Goal: Task Accomplishment & Management: Complete application form

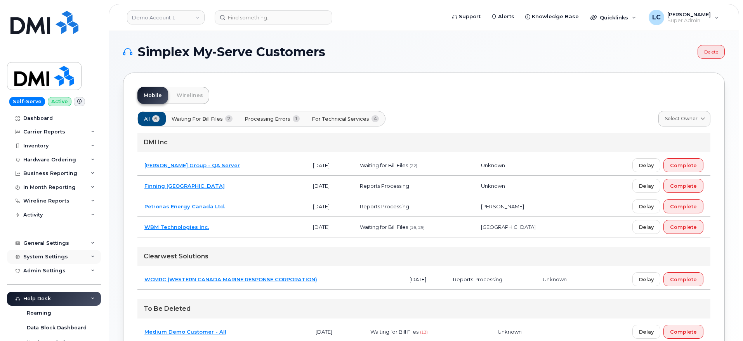
click at [57, 256] on div "System Settings" at bounding box center [45, 257] width 45 height 6
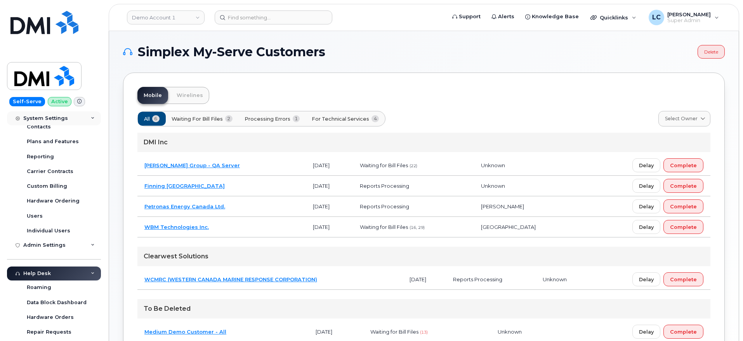
scroll to position [169, 0]
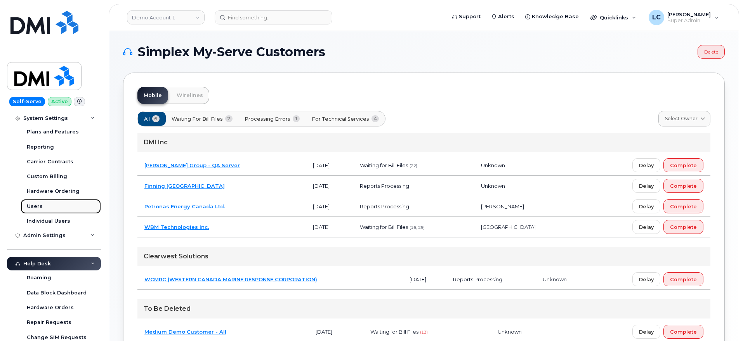
click at [39, 205] on div "Users" at bounding box center [35, 206] width 16 height 7
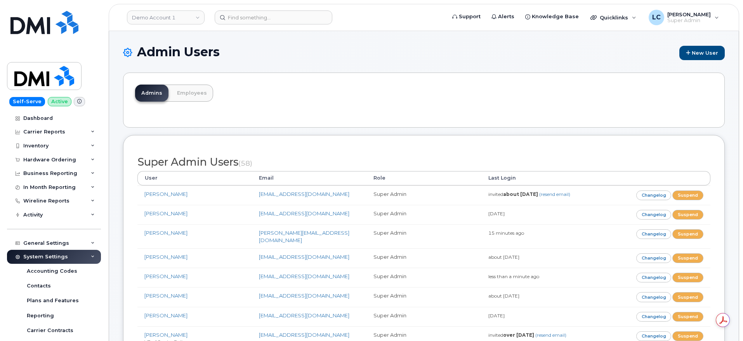
click at [333, 99] on div "Admins Employees" at bounding box center [424, 100] width 602 height 55
click at [178, 17] on link "Demo Account 1" at bounding box center [166, 17] width 78 height 14
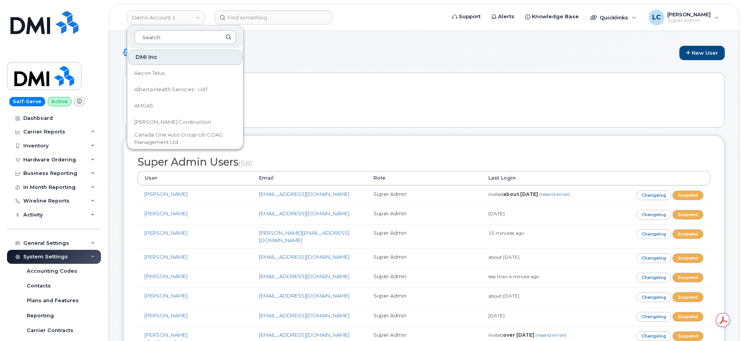
click at [185, 36] on input at bounding box center [185, 37] width 102 height 14
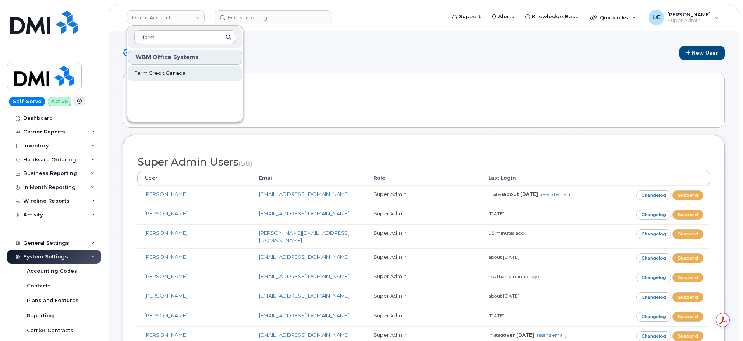
type input "farm"
click at [174, 77] on link "Farm Credit Canada" at bounding box center [185, 74] width 114 height 16
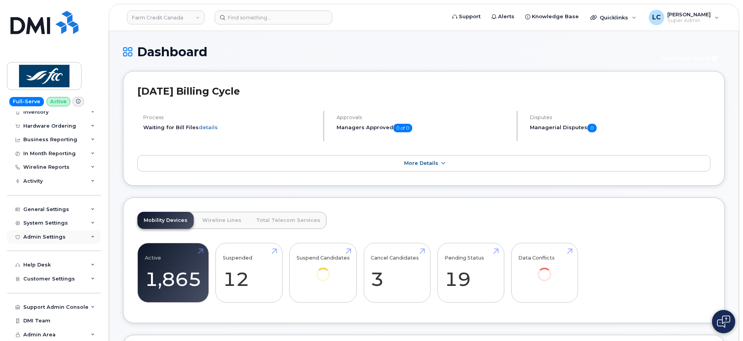
scroll to position [33, 0]
click at [70, 224] on div "System Settings" at bounding box center [54, 224] width 94 height 14
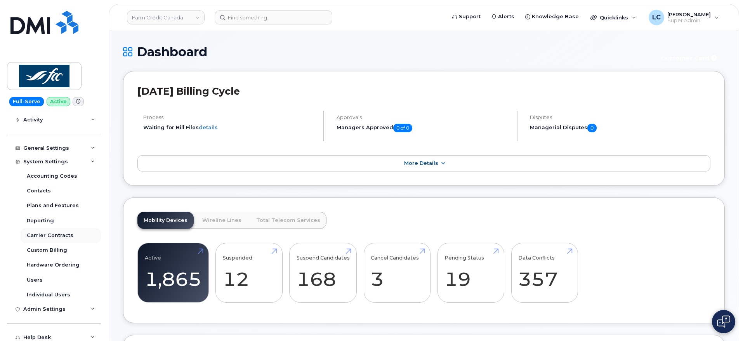
scroll to position [96, 0]
click at [42, 278] on link "Users" at bounding box center [61, 279] width 80 height 15
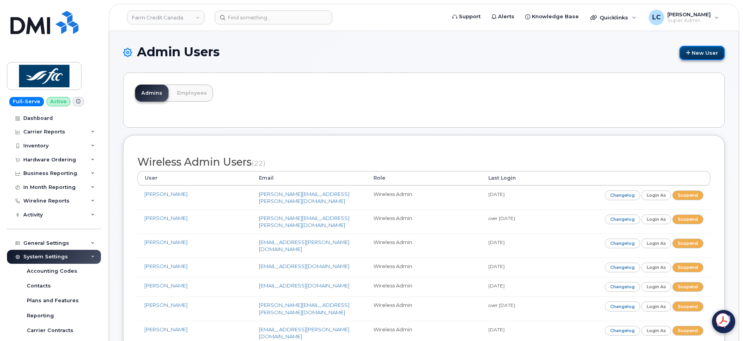
click at [693, 48] on link "New User" at bounding box center [702, 53] width 45 height 14
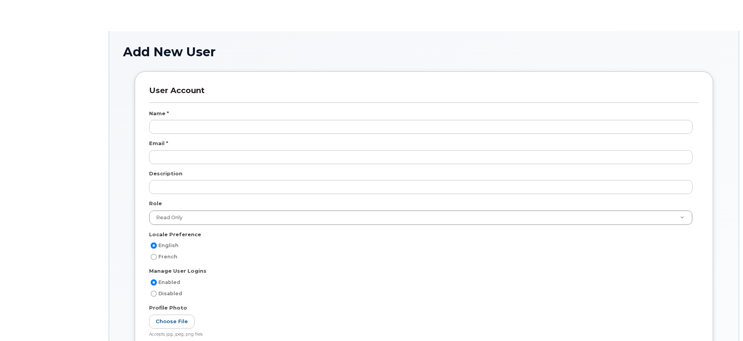
select select
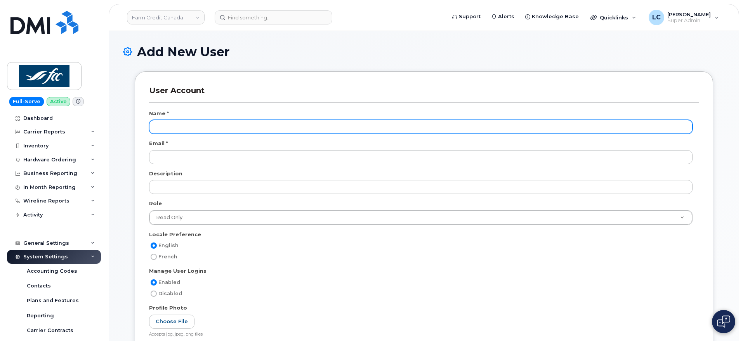
click at [179, 127] on input "text" at bounding box center [421, 127] width 544 height 14
type input "[PERSON_NAME]"
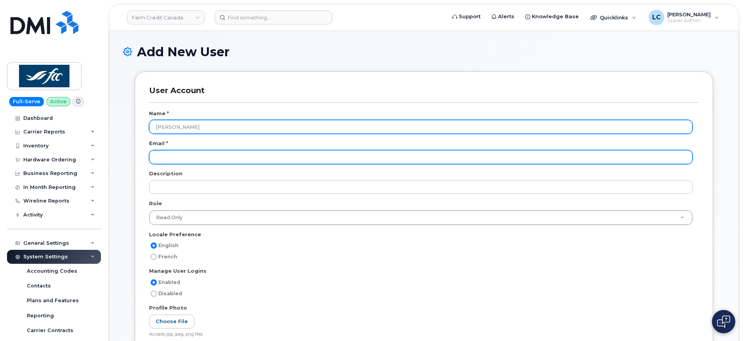
paste input "[EMAIL_ADDRESS][DOMAIN_NAME]"
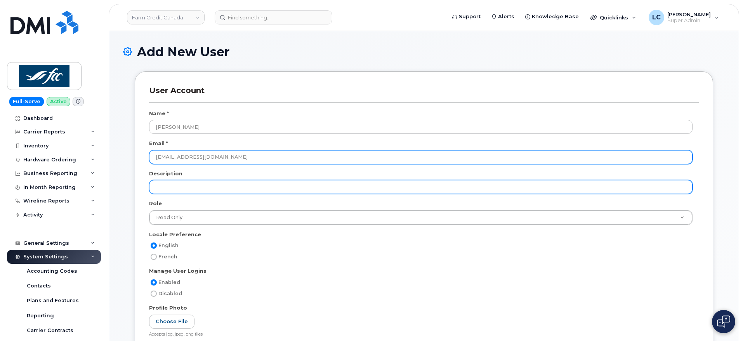
type input "[EMAIL_ADDRESS][DOMAIN_NAME]"
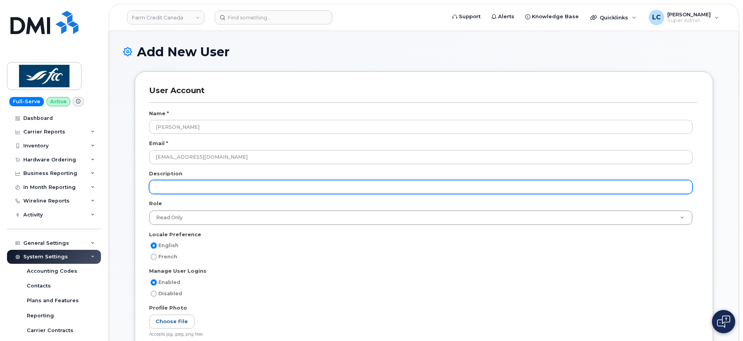
click at [211, 184] on input "text" at bounding box center [421, 187] width 544 height 14
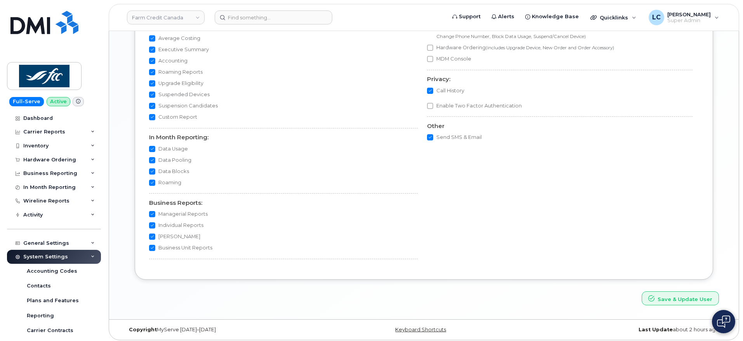
scroll to position [688, 0]
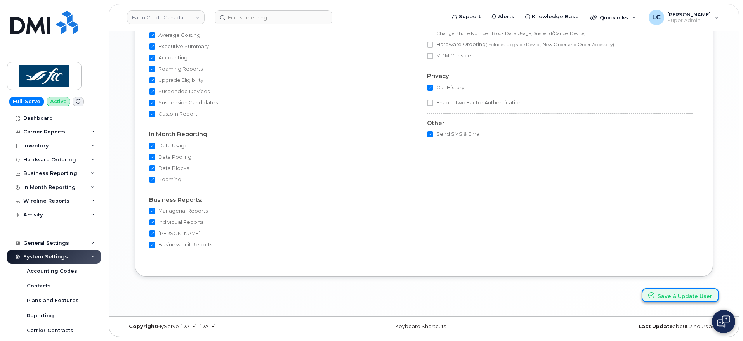
click at [671, 293] on button "Save & Update User" at bounding box center [680, 296] width 77 height 14
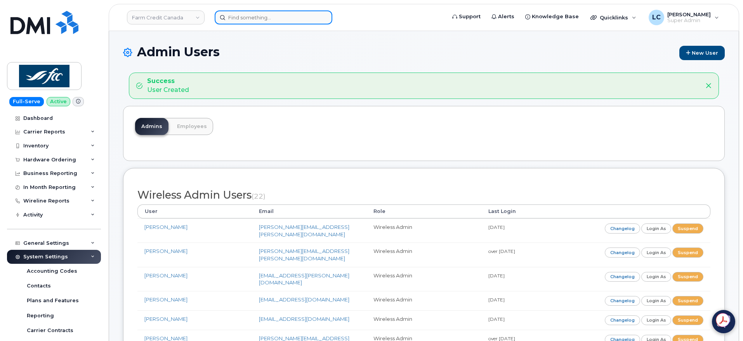
click at [266, 11] on input at bounding box center [274, 17] width 118 height 14
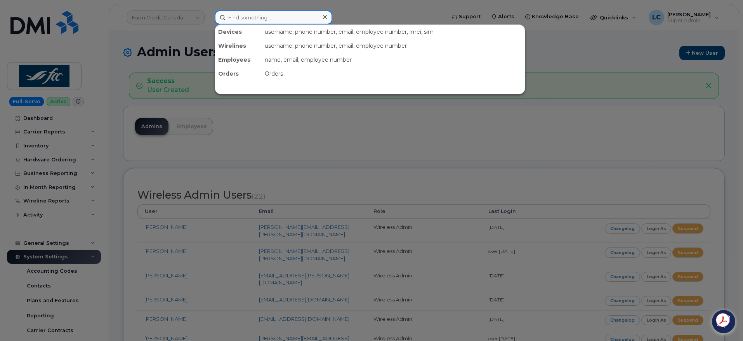
paste input "356071124285132"
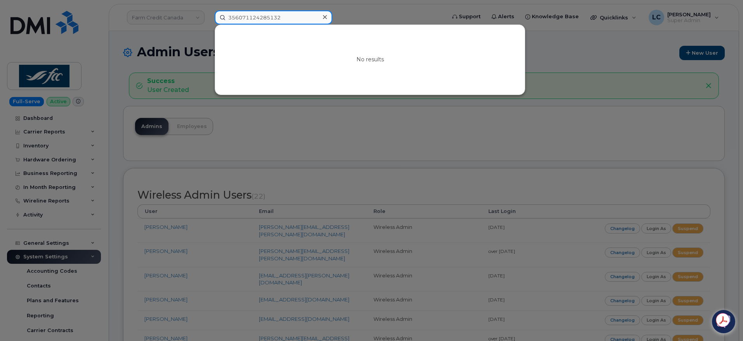
drag, startPoint x: 290, startPoint y: 20, endPoint x: 186, endPoint y: 19, distance: 104.5
click at [209, 19] on div "356071124285132 No results" at bounding box center [328, 17] width 238 height 14
paste input "682-419-758"
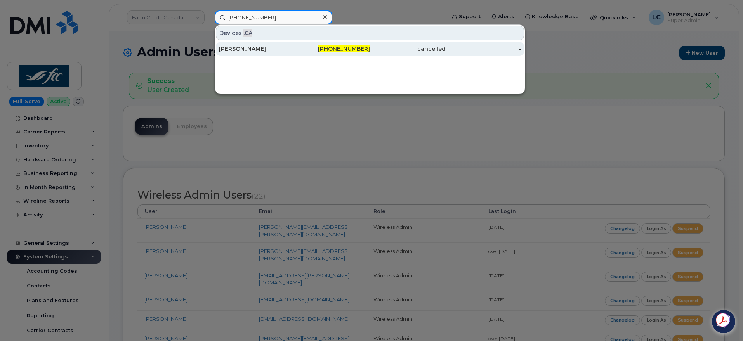
type input "682-419-7582"
click at [308, 47] on div "682-419-7582" at bounding box center [333, 49] width 76 height 8
